Goal: Task Accomplishment & Management: Use online tool/utility

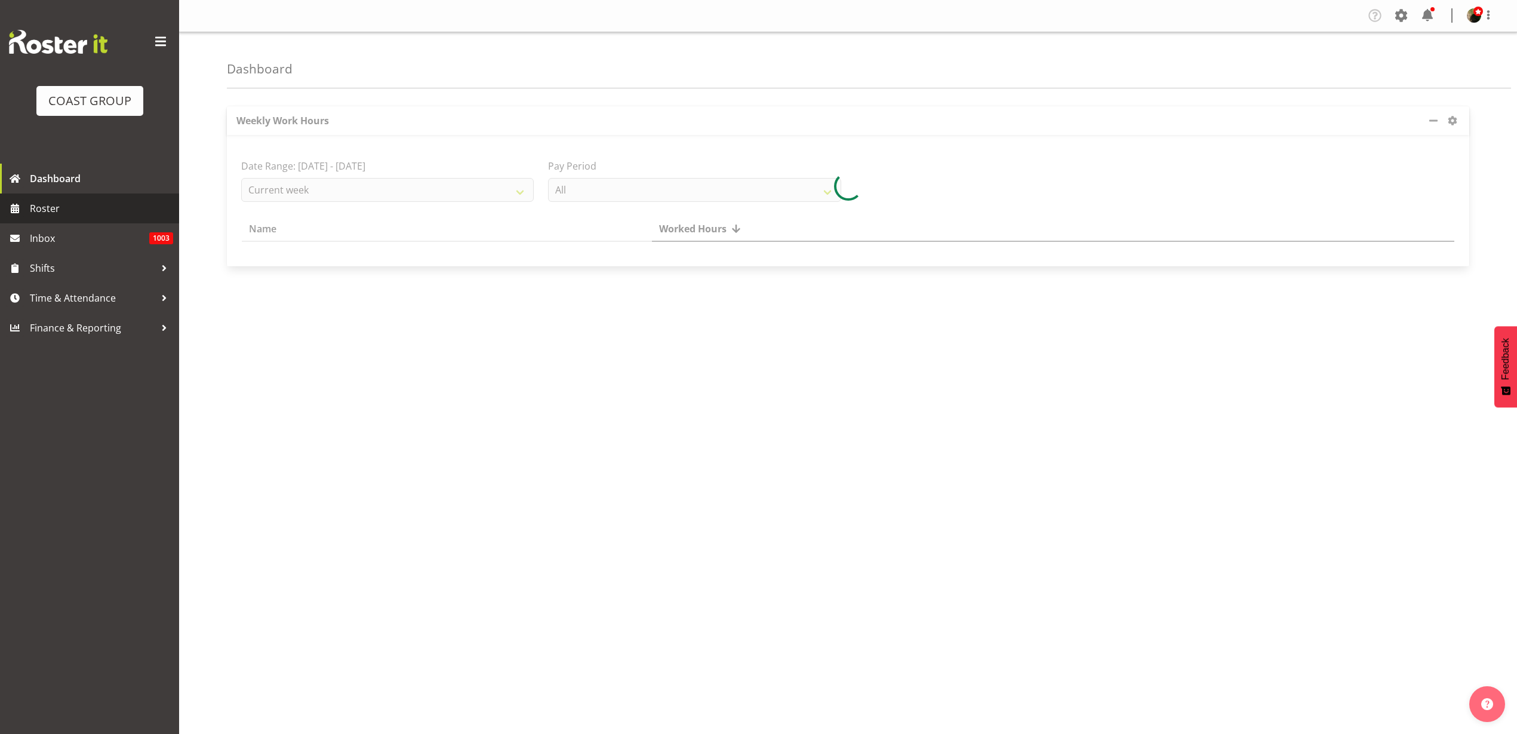
click at [44, 217] on span "Roster" at bounding box center [101, 208] width 143 height 18
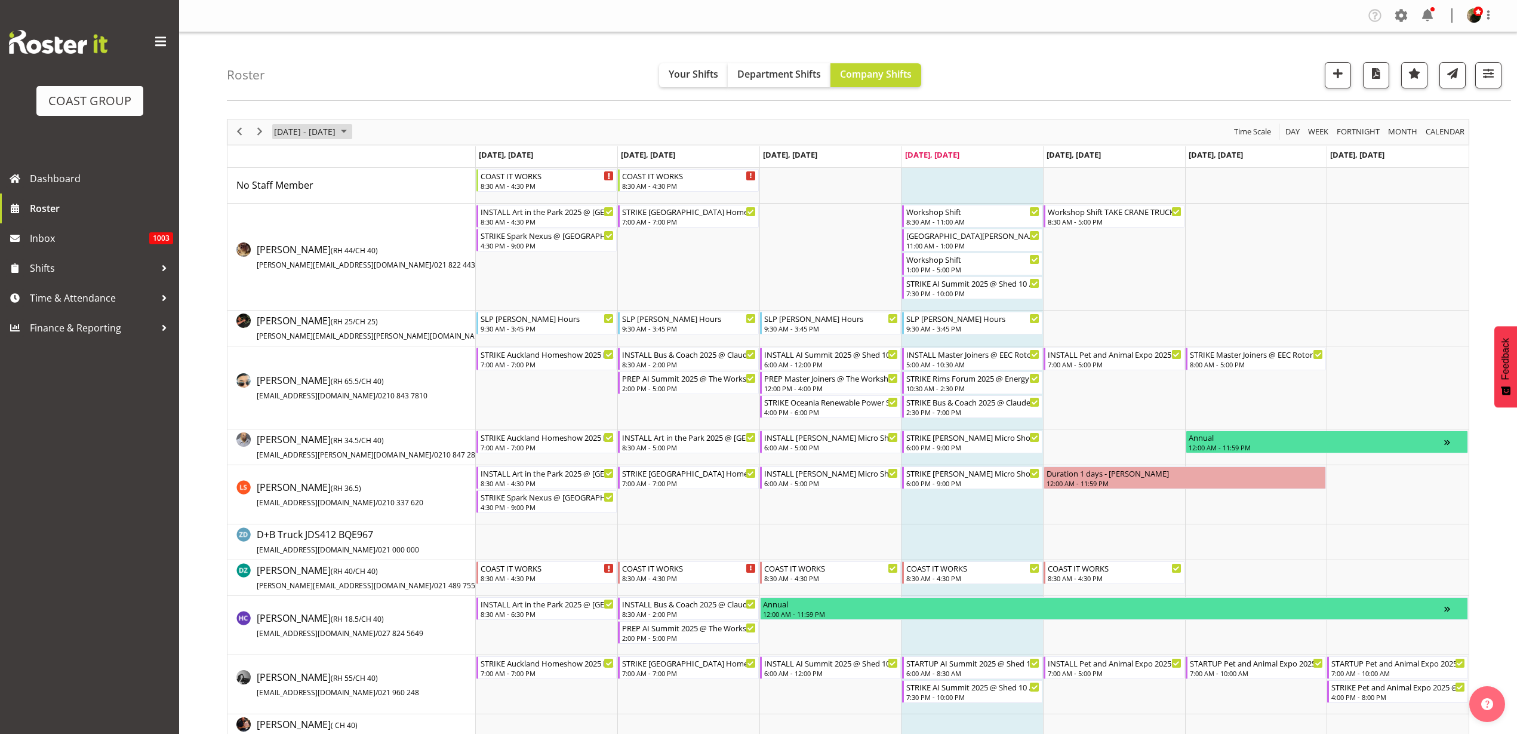
click at [320, 130] on span "September 15 - 21, 2025" at bounding box center [305, 131] width 64 height 15
click at [364, 202] on span "5" at bounding box center [363, 203] width 18 height 18
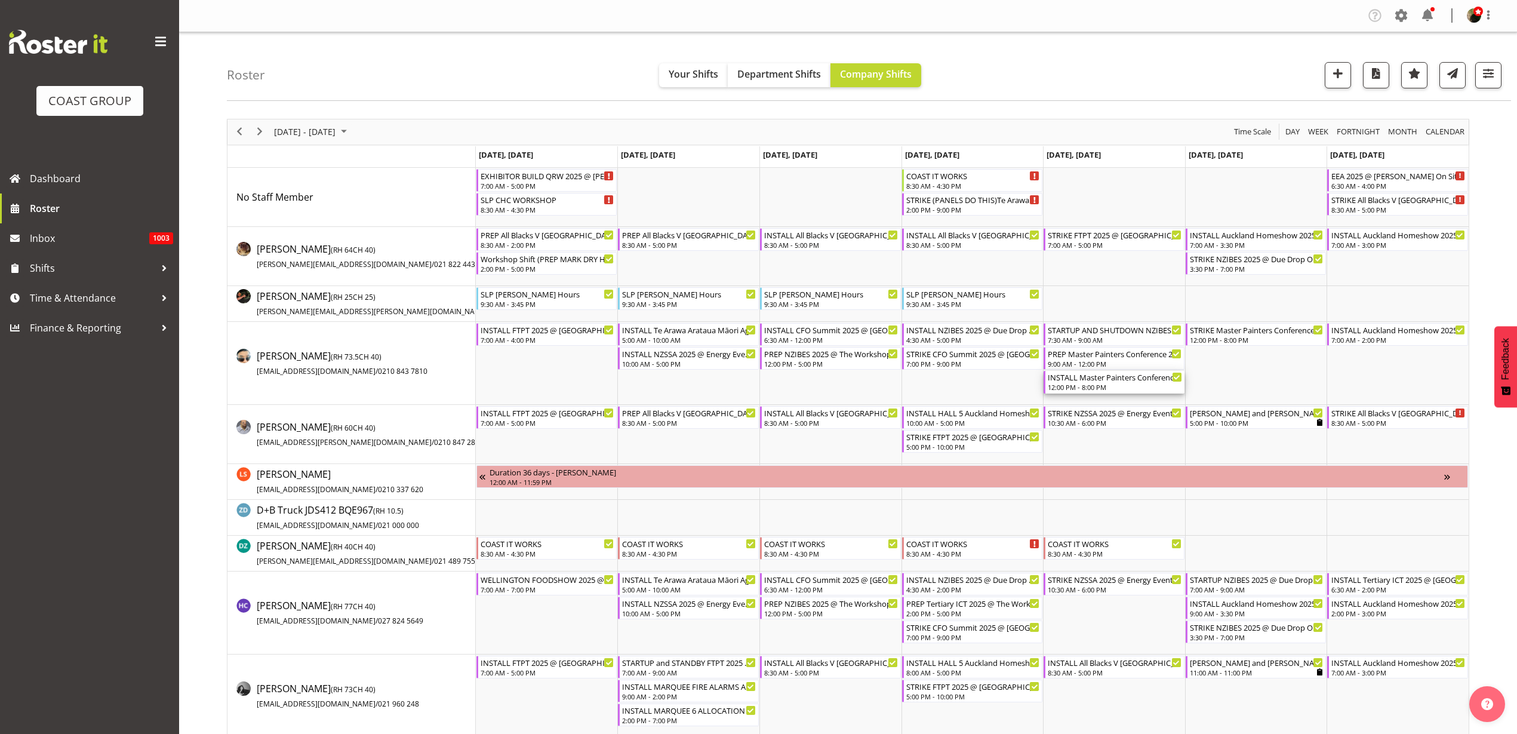
click at [1116, 383] on div "12:00 PM - 8:00 PM" at bounding box center [1114, 387] width 134 height 10
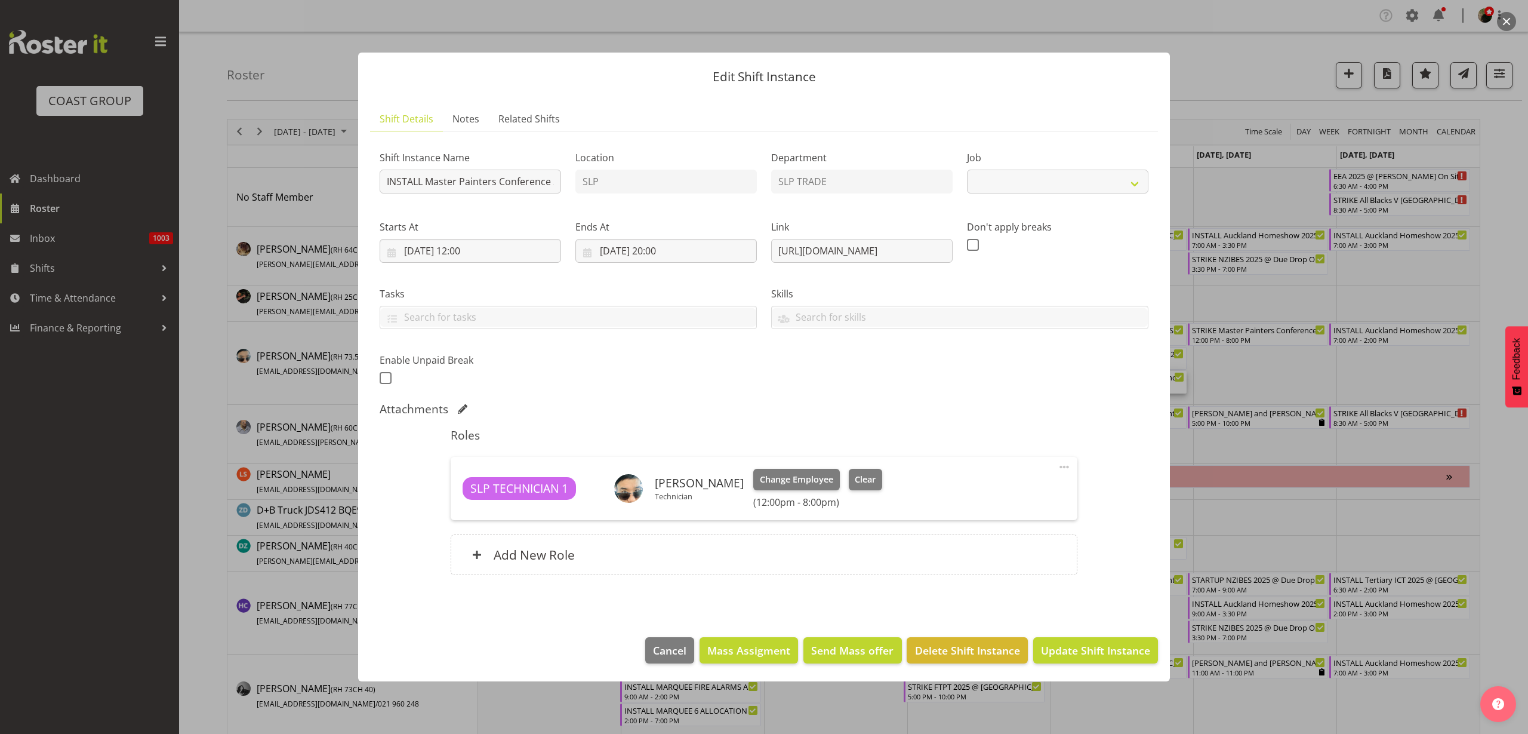
select select "10450"
click at [492, 178] on input "INSTALL Master Painters Conference 2025 TRAVEL WITH PANELS AND ASSIST @ The Cop…" at bounding box center [470, 182] width 181 height 24
click at [665, 646] on span "Cancel" at bounding box center [669, 650] width 33 height 16
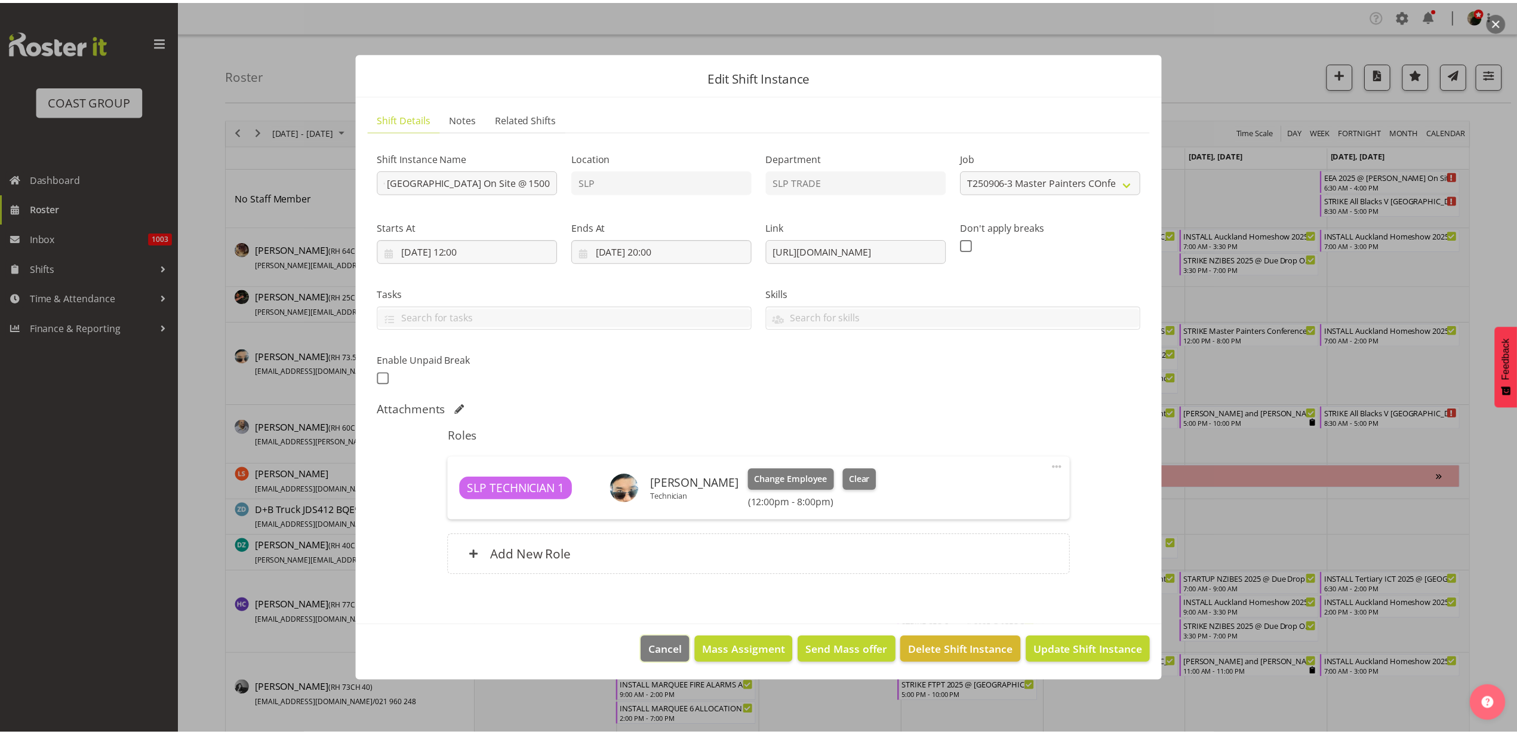
scroll to position [0, 0]
